Goal: Find specific page/section: Find specific page/section

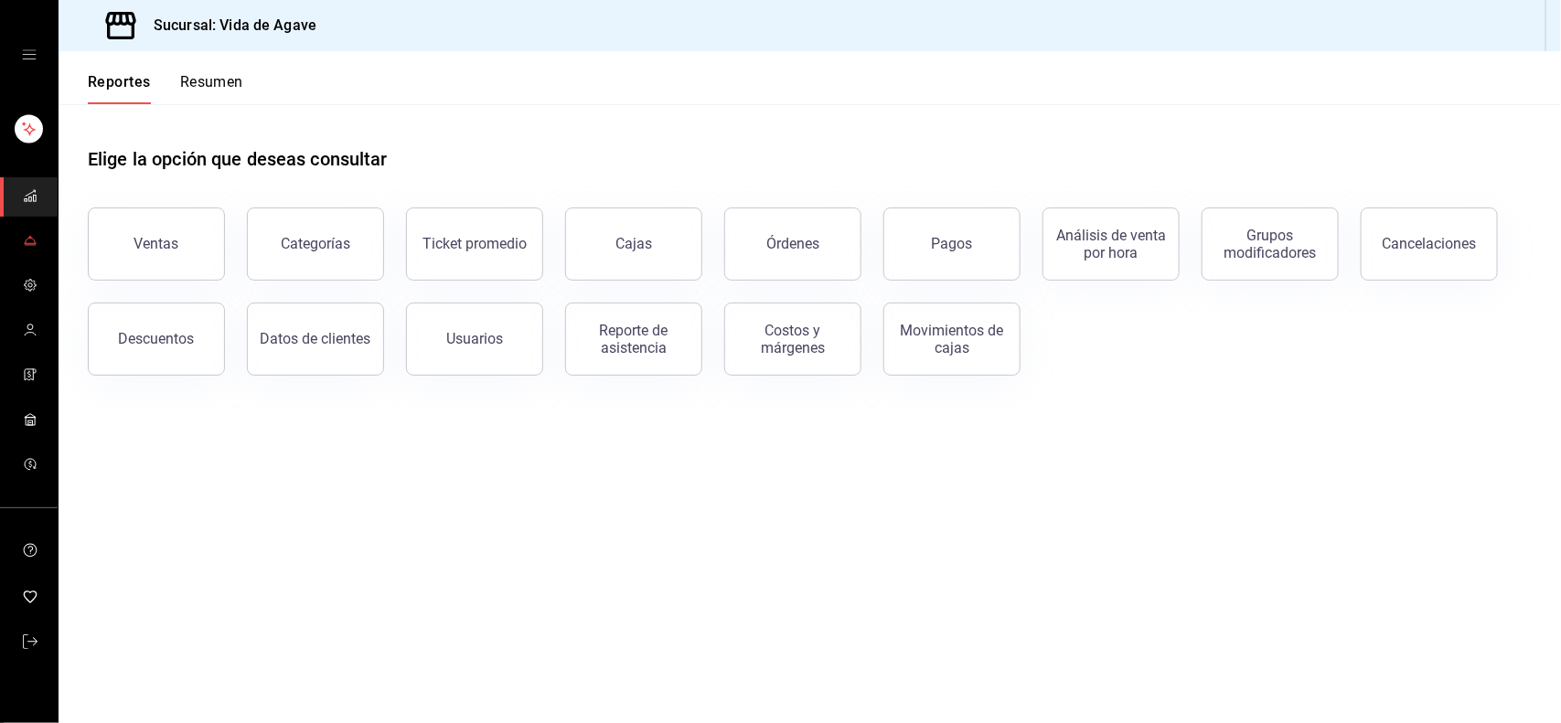
click at [23, 242] on icon "mailbox folders" at bounding box center [30, 240] width 15 height 15
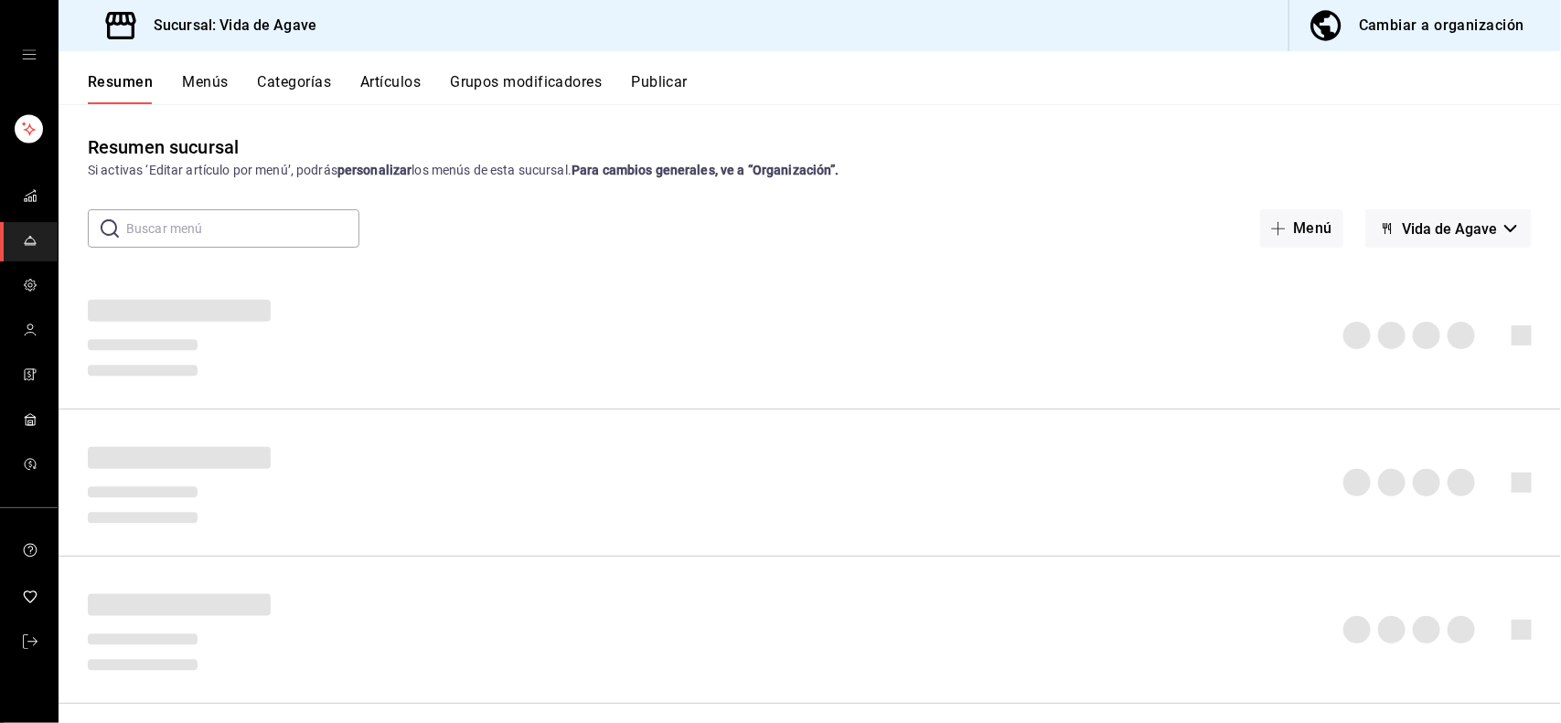
click at [382, 88] on button "Artículos" at bounding box center [390, 88] width 60 height 31
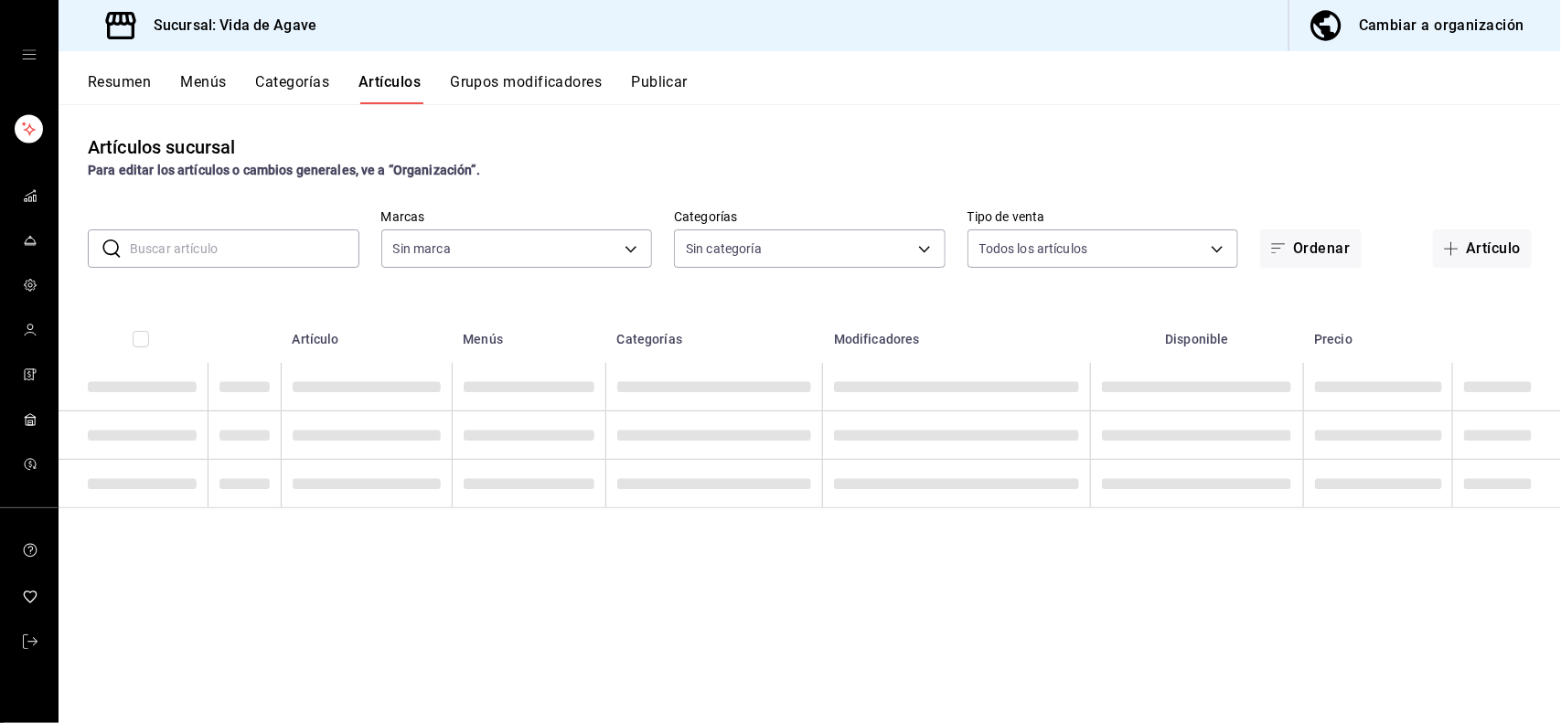
type input "ff43da10-eb43-4a6c-9b53-a479317cfa7e"
click at [254, 257] on input "text" at bounding box center [245, 248] width 230 height 37
type input "c2fb65bf-0276-4b6a-a1b7-aaaade811108,a5e4aa23-1097-4dca-8a78-e38c2a7d9253,2869d…"
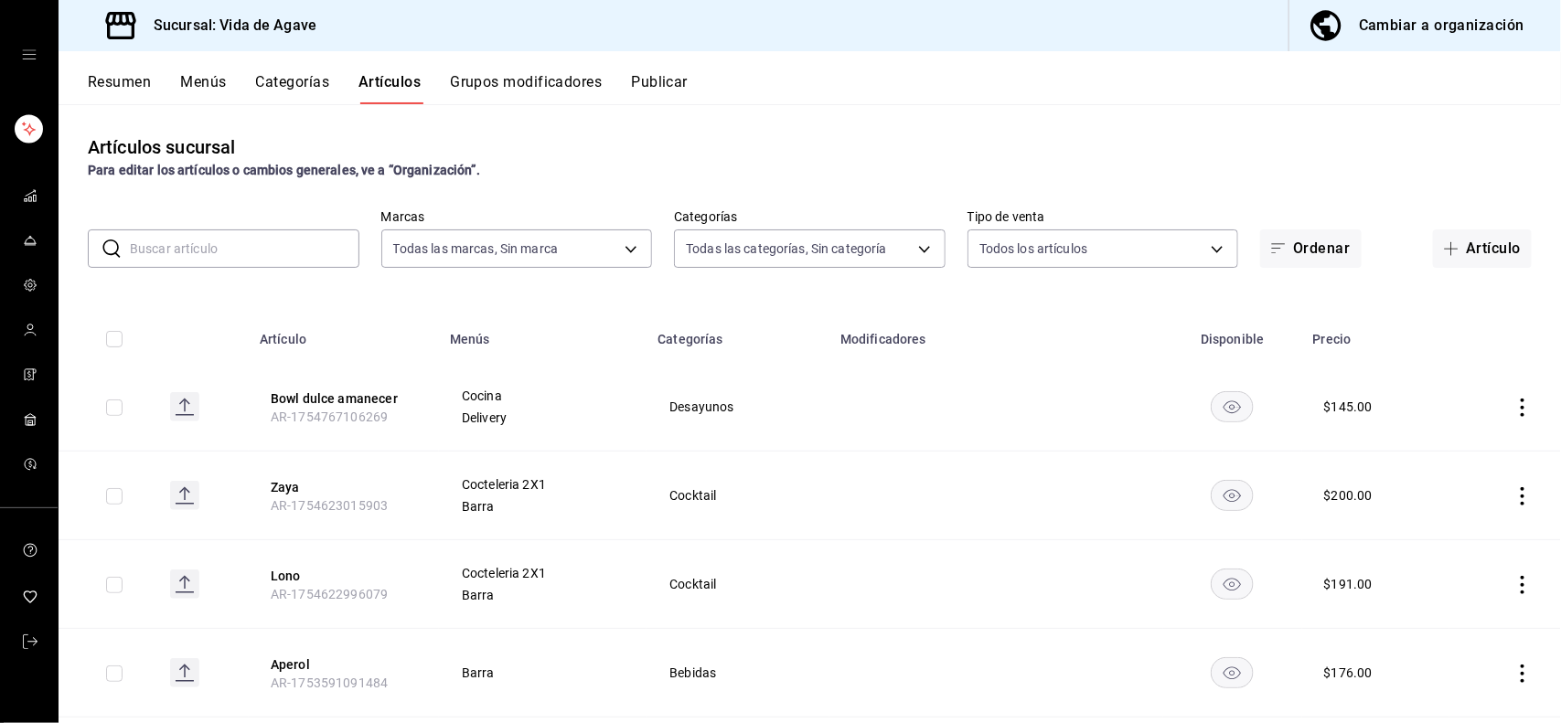
type input "a"
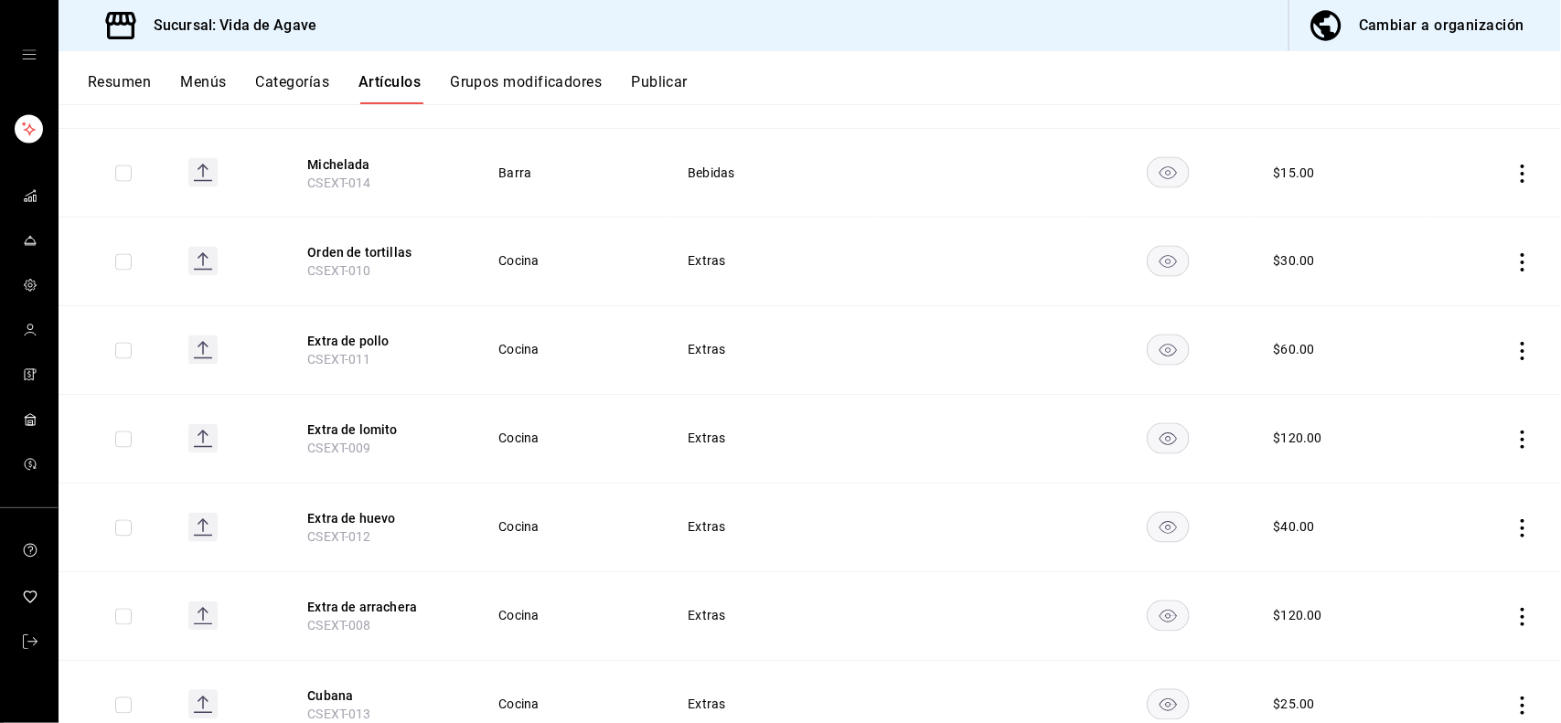
scroll to position [1493, 0]
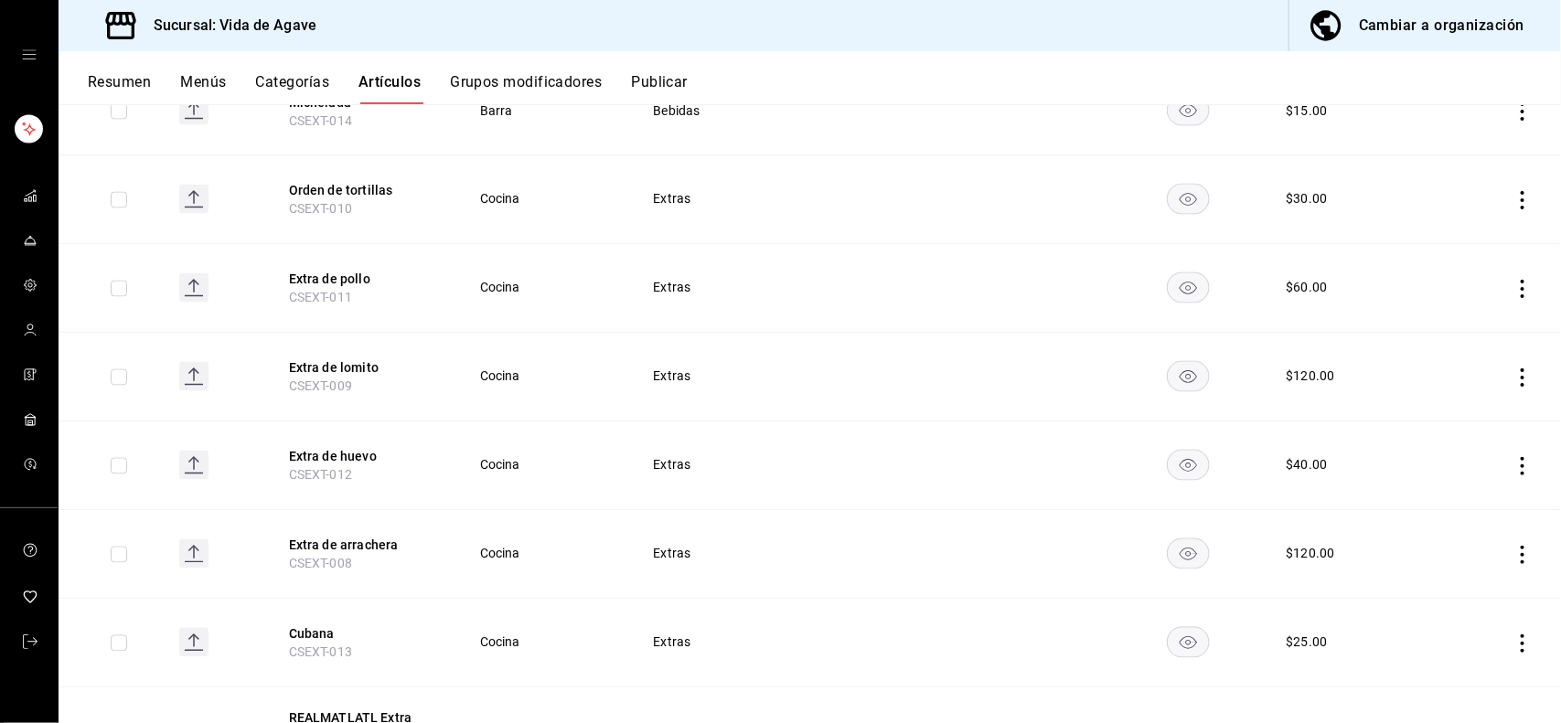
type input "ext"
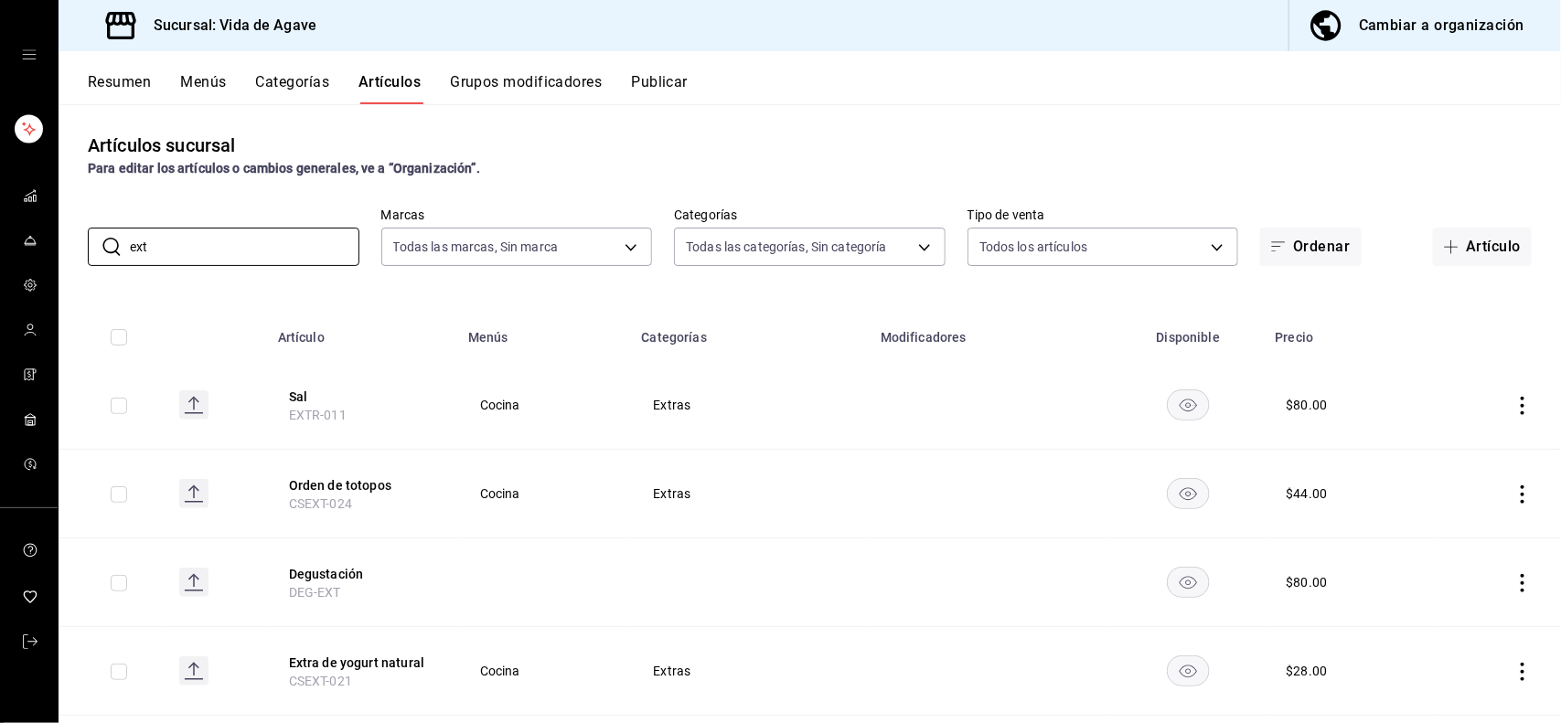
scroll to position [0, 0]
click at [1222, 189] on div "Artículos sucursal Para editar los artículos o cambios generales, ve a “Organiz…" at bounding box center [810, 413] width 1502 height 618
